Goal: Information Seeking & Learning: Learn about a topic

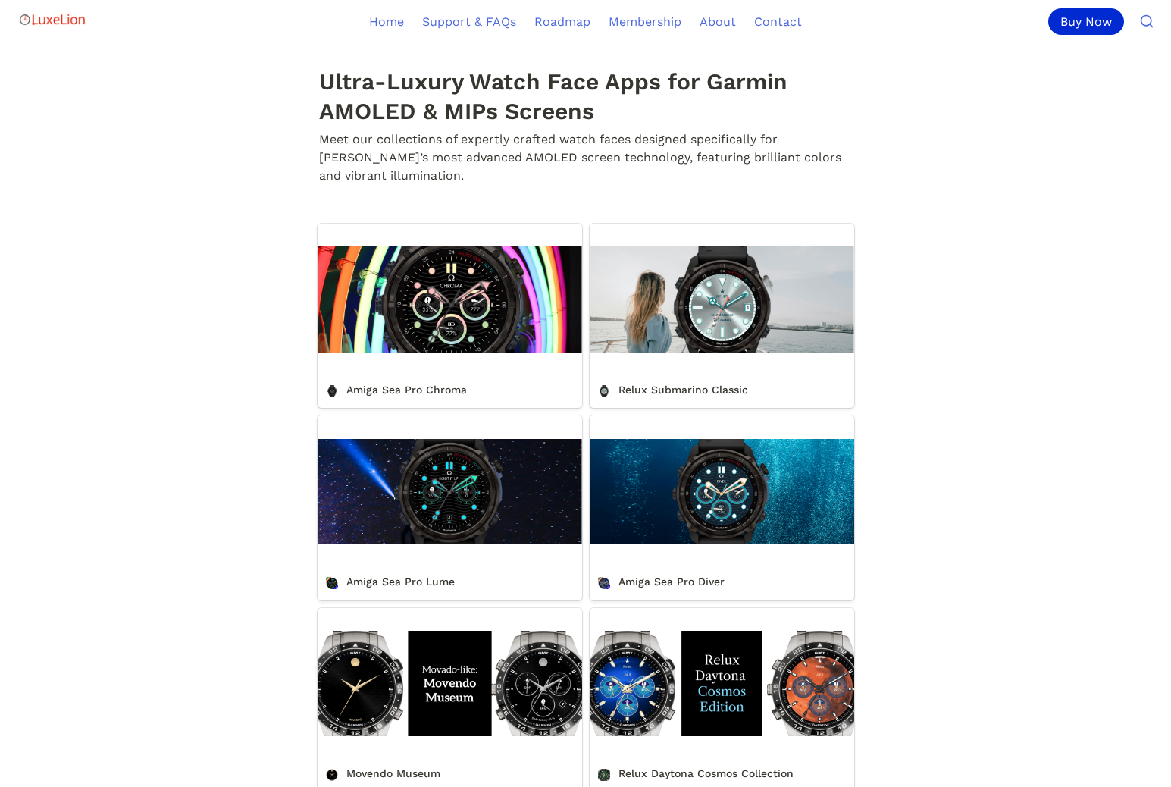
scroll to position [449, 0]
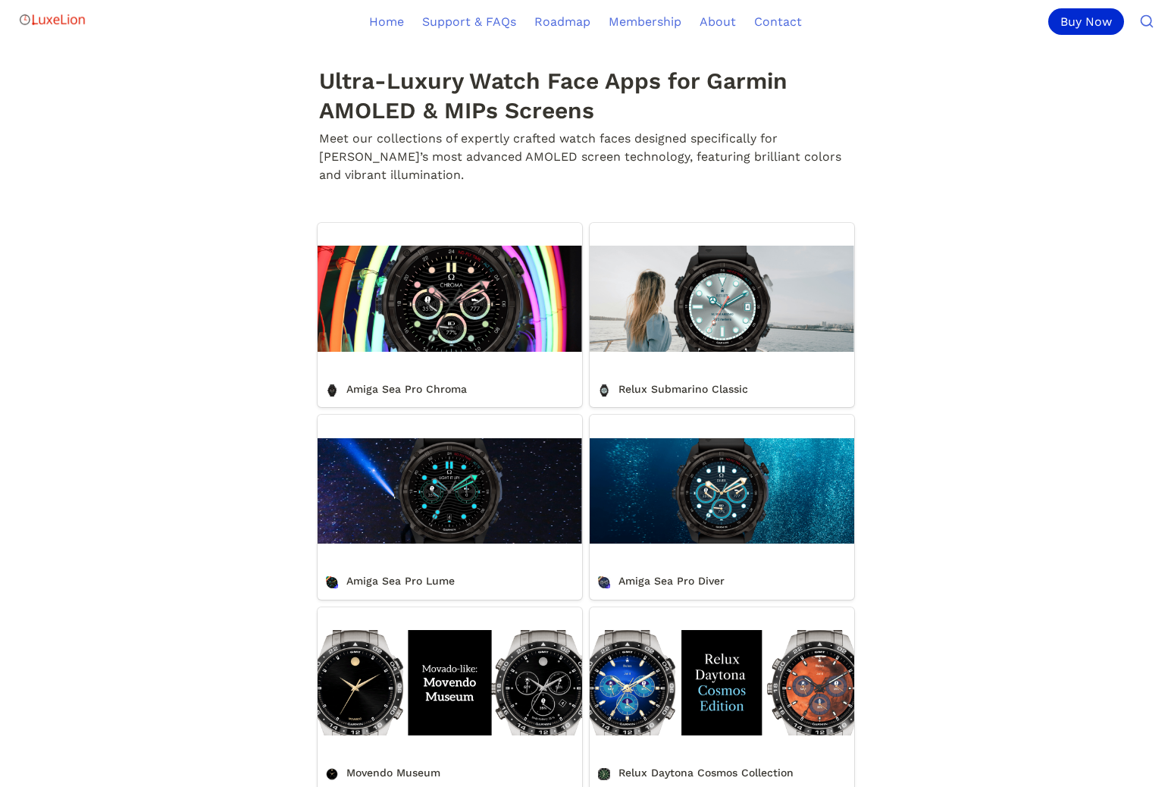
click at [462, 314] on link "Amiga Sea Pro Chroma" at bounding box center [450, 315] width 265 height 184
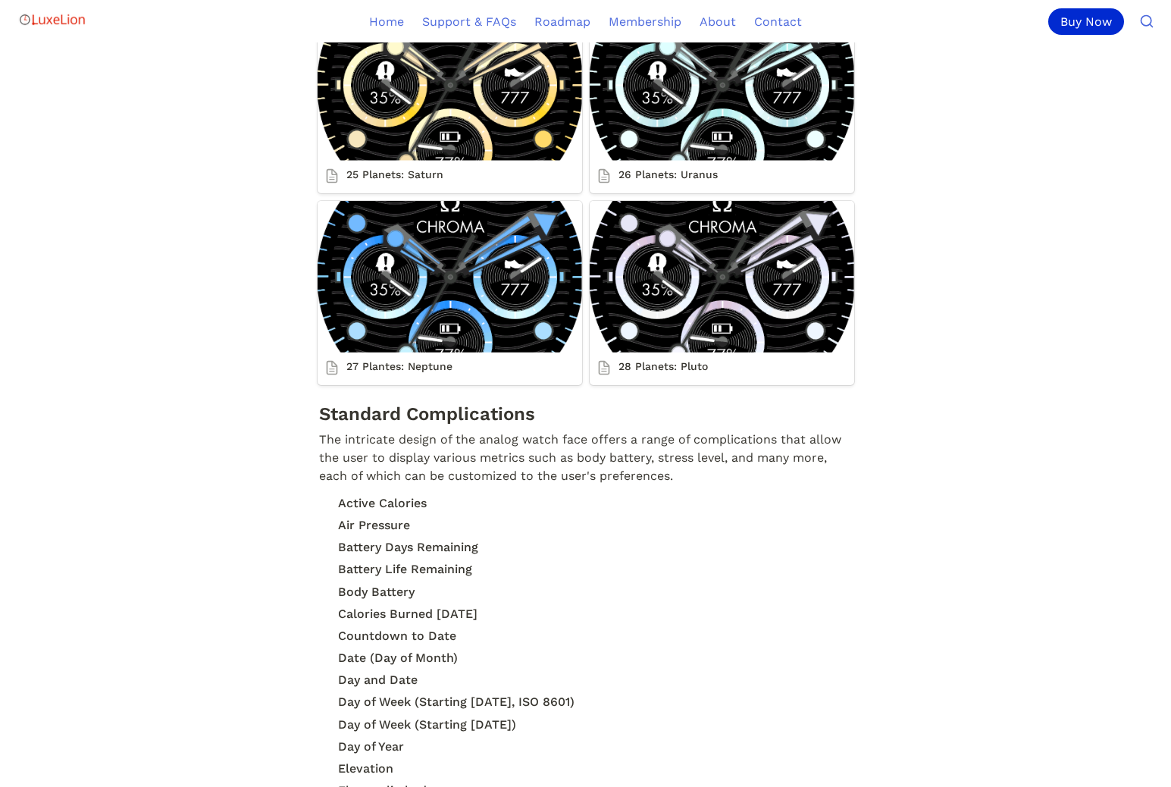
scroll to position [4566, 0]
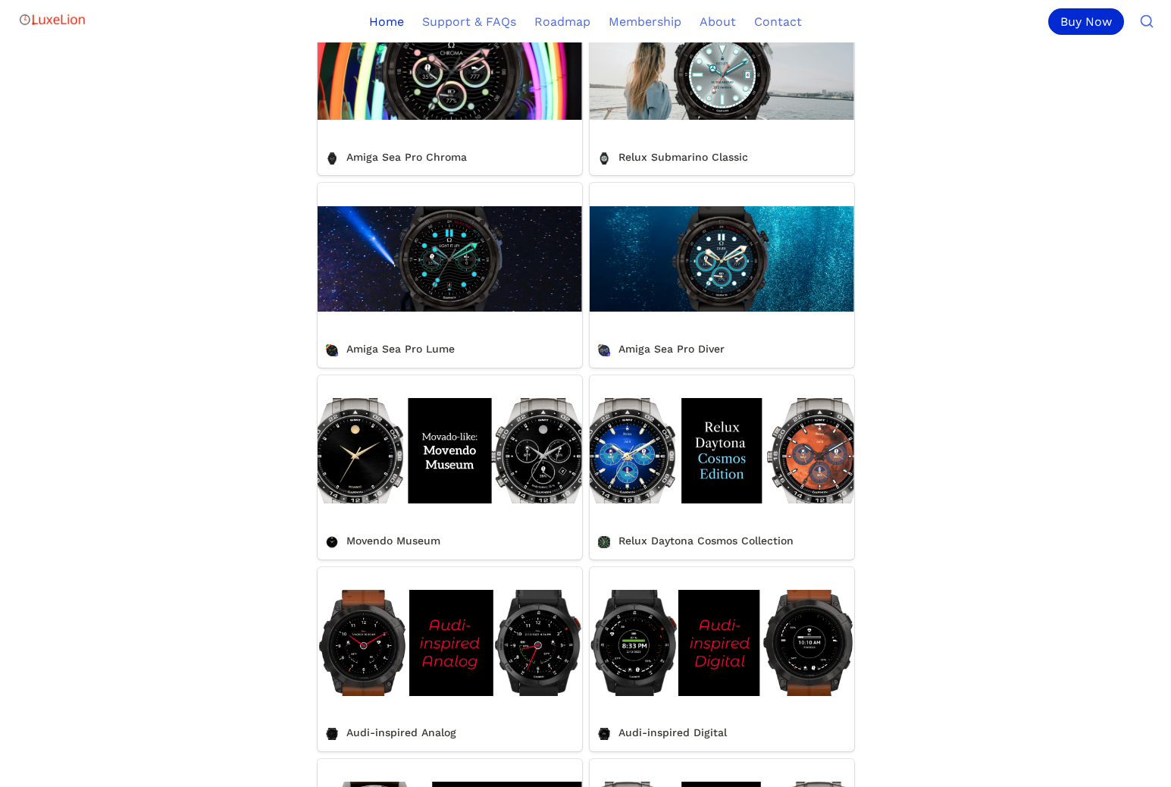
scroll to position [684, 0]
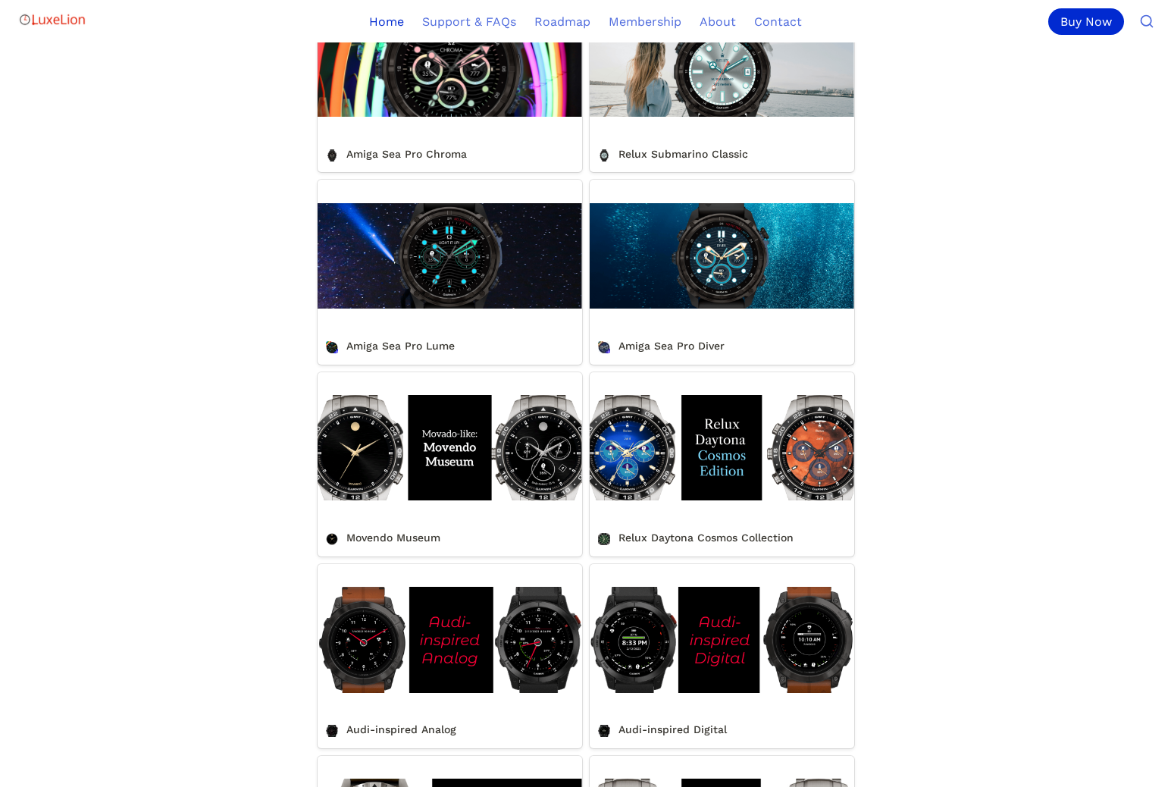
click at [779, 327] on link "Amiga Sea Pro Diver" at bounding box center [722, 272] width 265 height 184
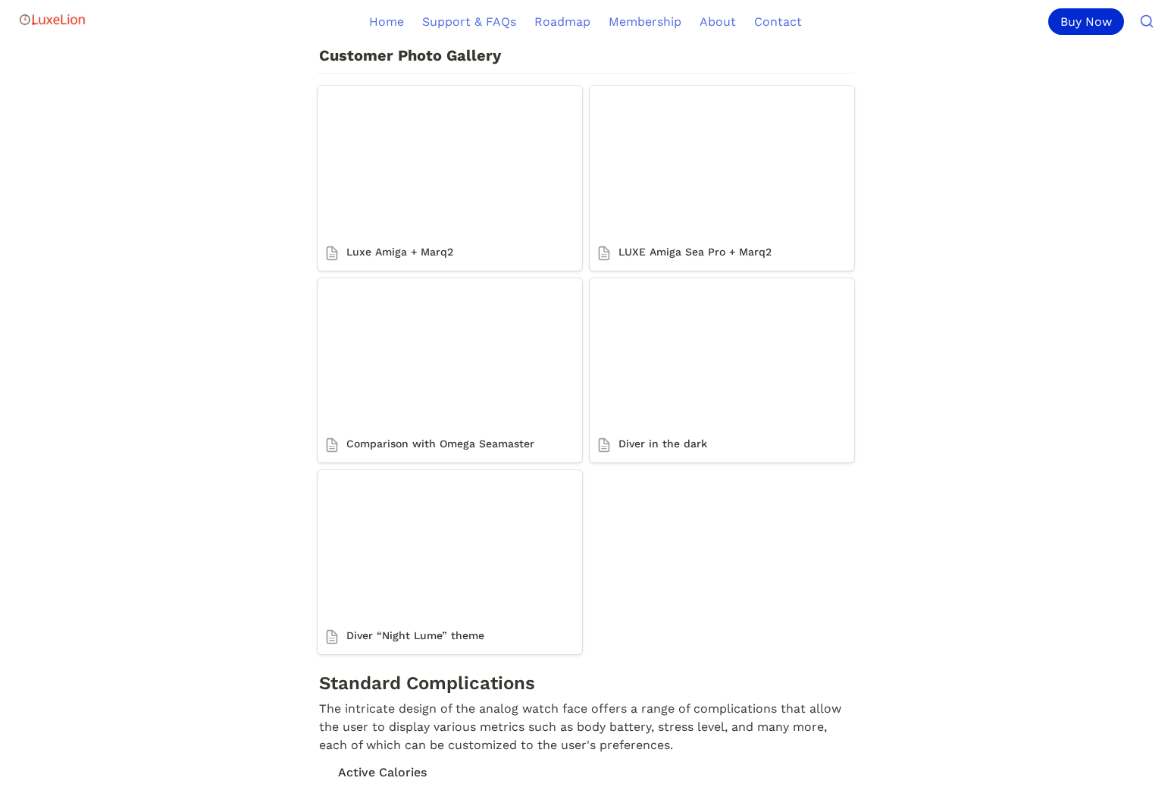
scroll to position [3770, 0]
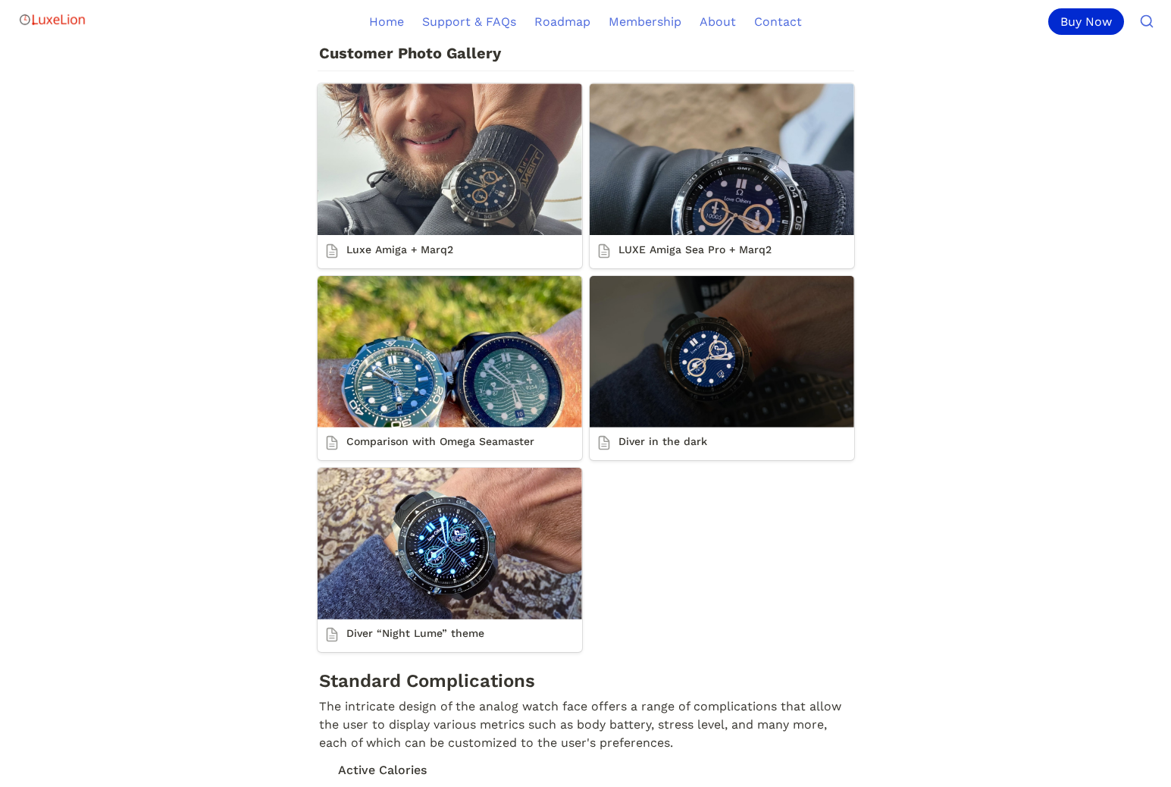
click at [683, 356] on link "Diver in the dark" at bounding box center [722, 368] width 265 height 184
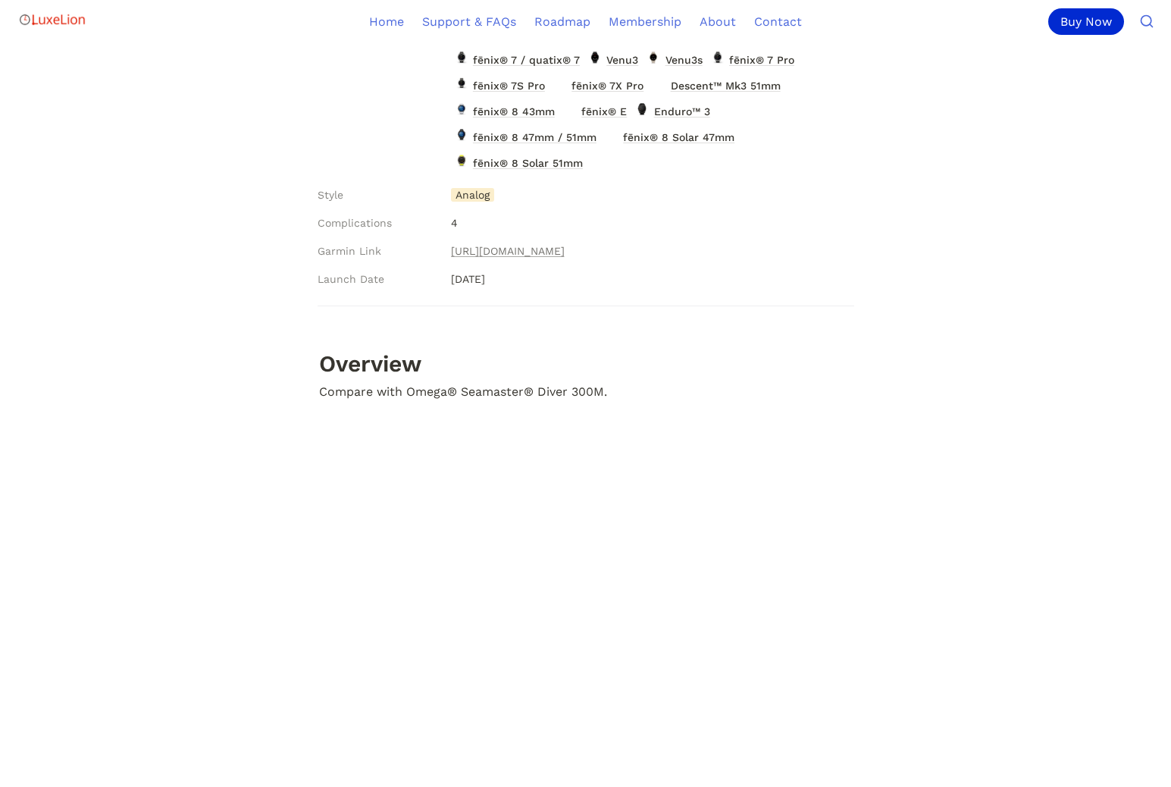
scroll to position [631, 0]
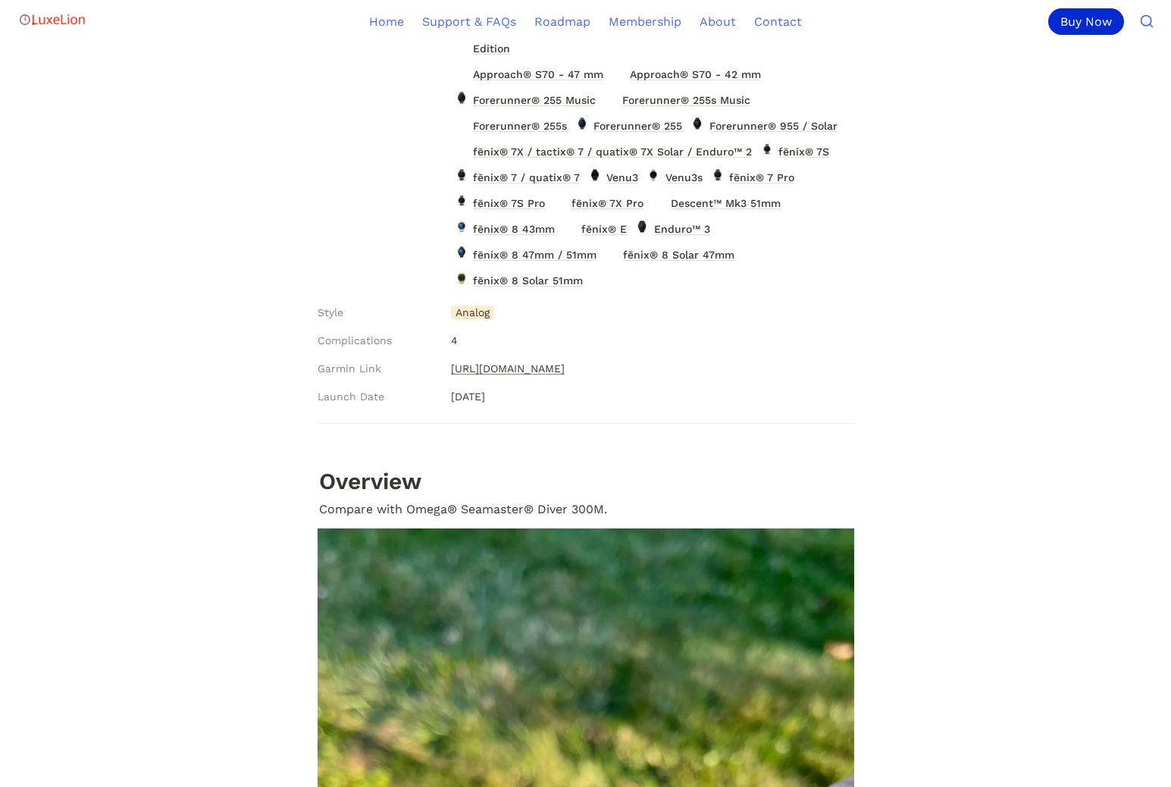
click at [565, 371] on link "[URL][DOMAIN_NAME]" at bounding box center [508, 368] width 114 height 18
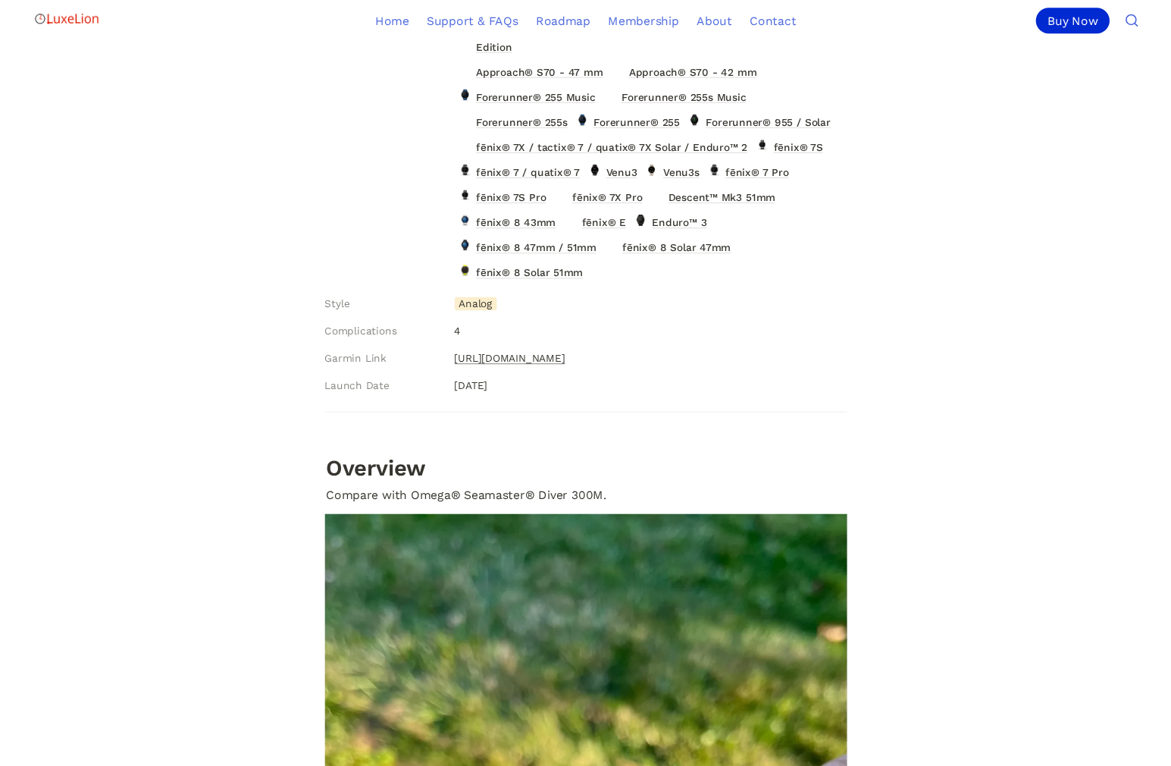
scroll to position [633, 0]
